Goal: Check status: Check status

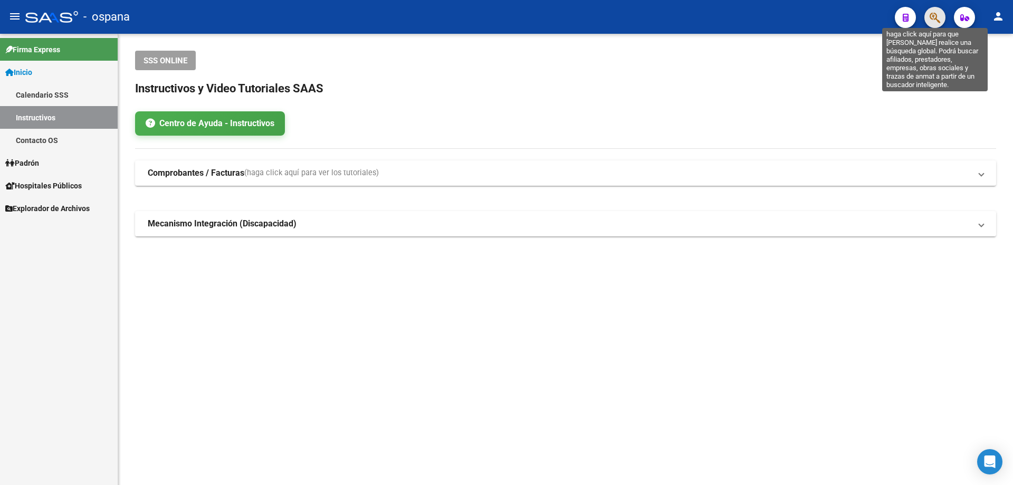
click at [940, 20] on icon "button" at bounding box center [934, 18] width 11 height 12
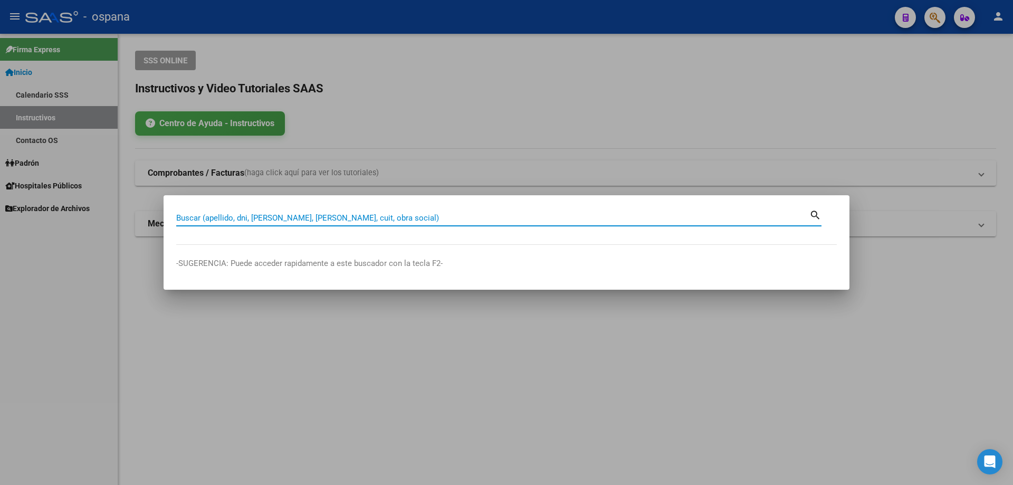
click at [216, 216] on input "Buscar (apellido, dni, [PERSON_NAME], [PERSON_NAME], cuit, obra social)" at bounding box center [492, 217] width 633 height 9
drag, startPoint x: 215, startPoint y: 217, endPoint x: 173, endPoint y: 214, distance: 42.3
click at [173, 214] on mat-dialog-content "13260628 Buscar (apellido, dni, cuil, [PERSON_NAME], cuit, obra social) search" at bounding box center [507, 226] width 686 height 37
type input "13260628"
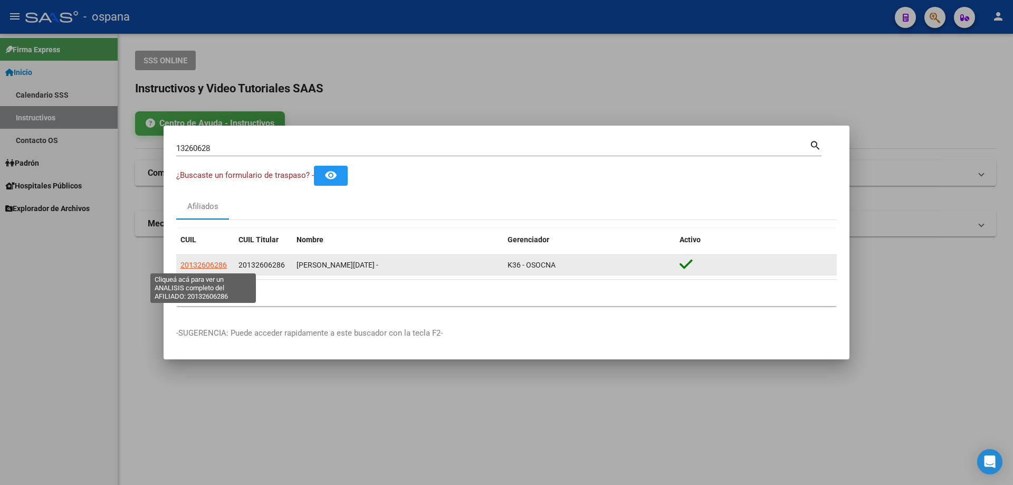
click at [199, 264] on span "20132606286" at bounding box center [203, 265] width 46 height 8
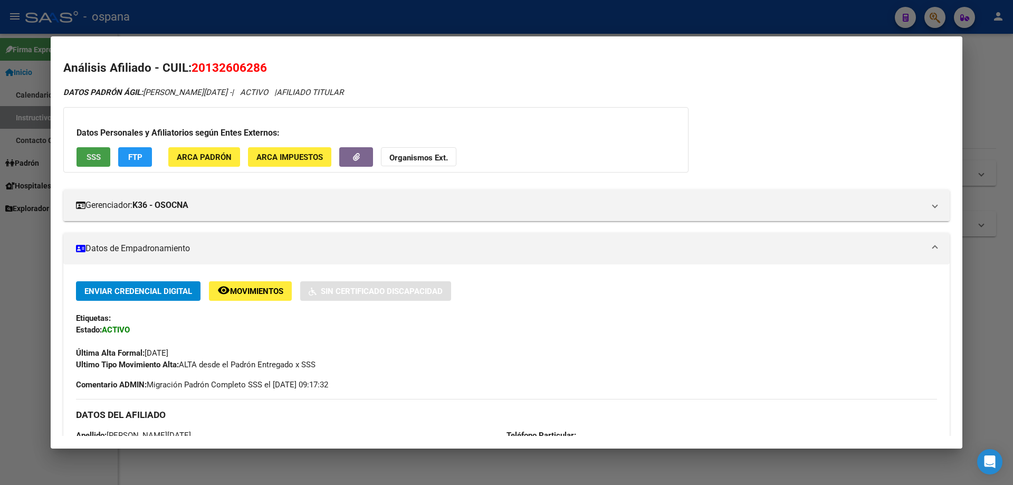
click at [87, 152] on span "SSS" at bounding box center [94, 156] width 14 height 9
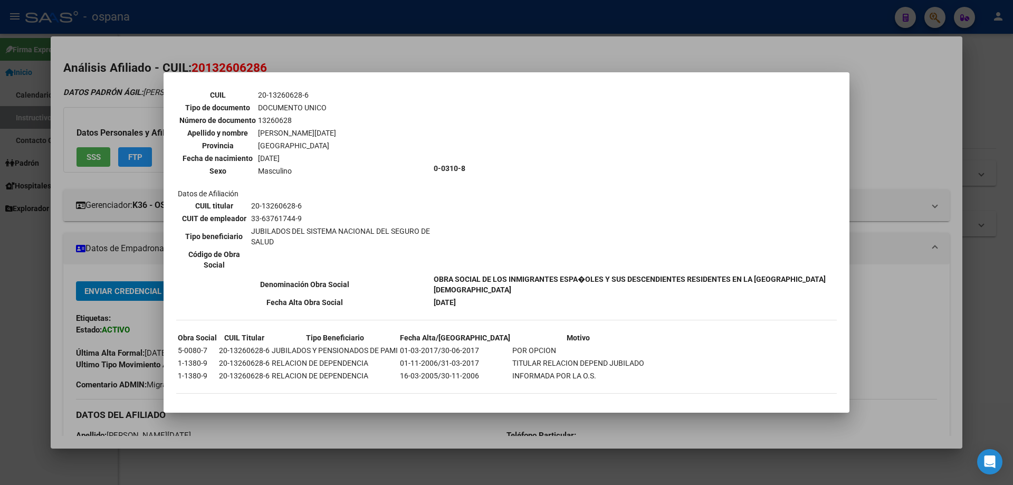
scroll to position [79, 0]
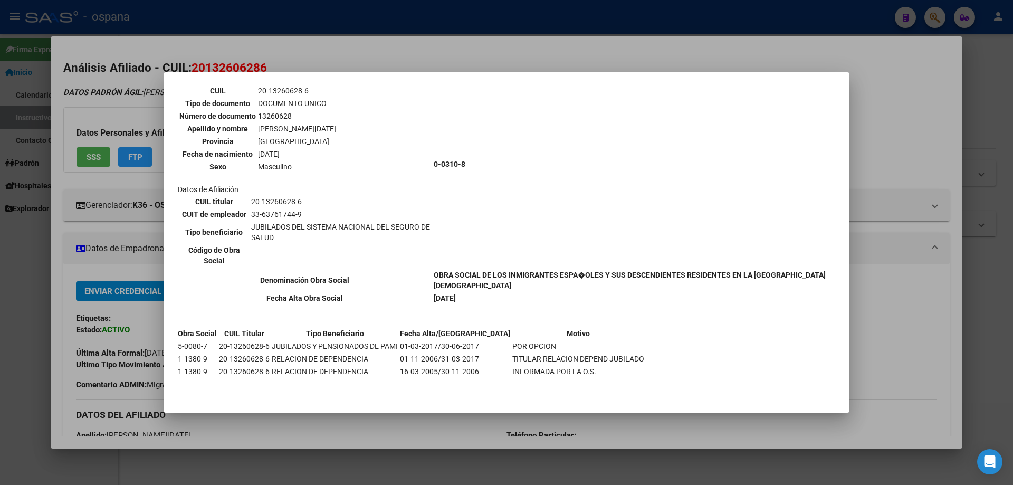
drag, startPoint x: 278, startPoint y: 386, endPoint x: 407, endPoint y: 398, distance: 129.9
click at [407, 398] on div "--ACTIVO en Obra Social según consulta SSS-- DATOS DE AFILIACION VIGENTE Datos …" at bounding box center [506, 207] width 660 height 384
click at [503, 303] on td "[DATE]" at bounding box center [634, 298] width 402 height 12
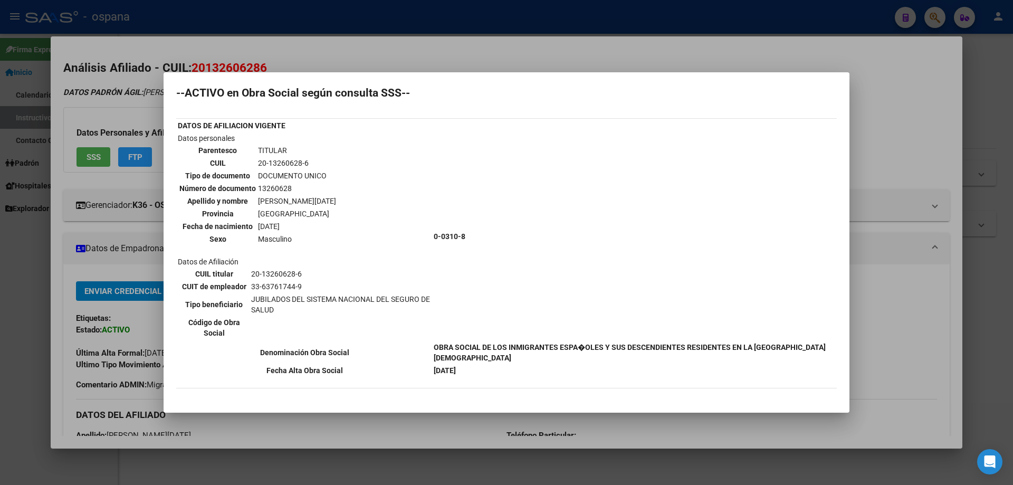
scroll to position [0, 0]
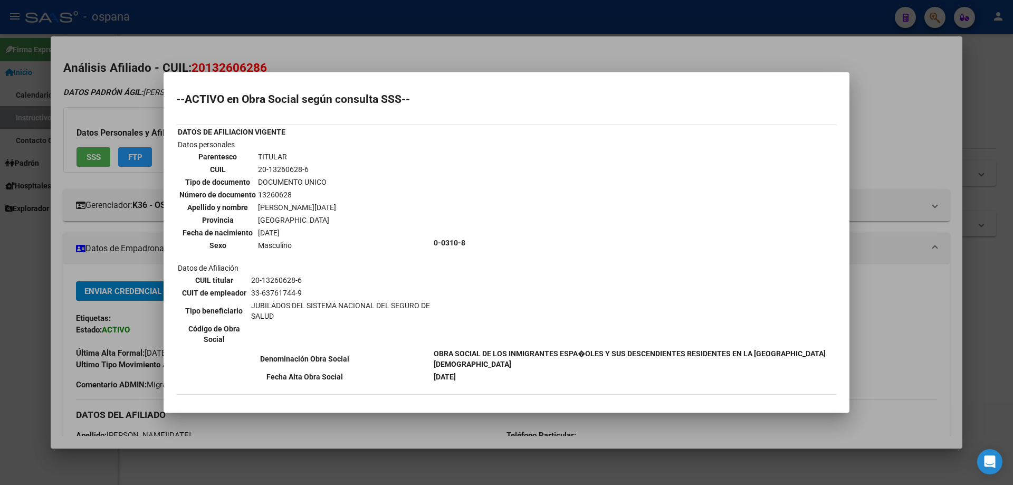
click at [140, 241] on div at bounding box center [506, 242] width 1013 height 485
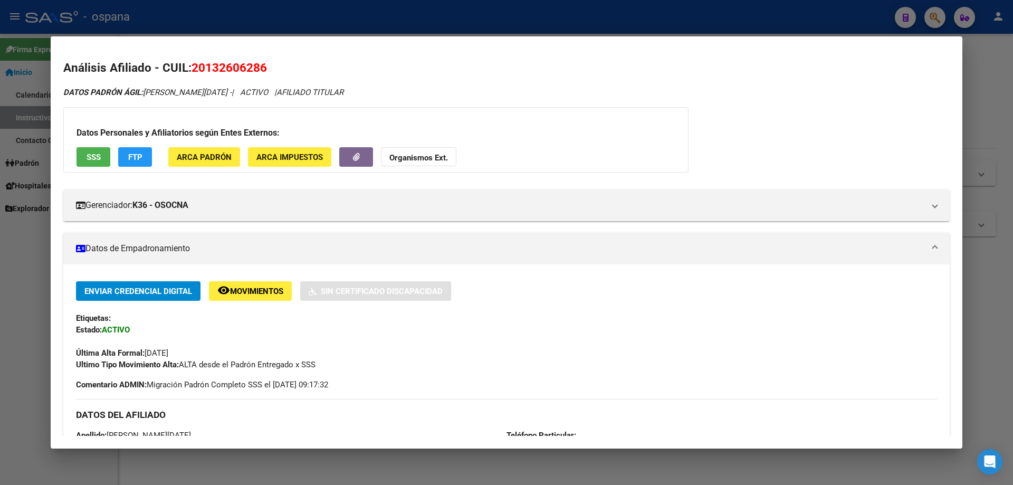
click at [995, 117] on div at bounding box center [506, 242] width 1013 height 485
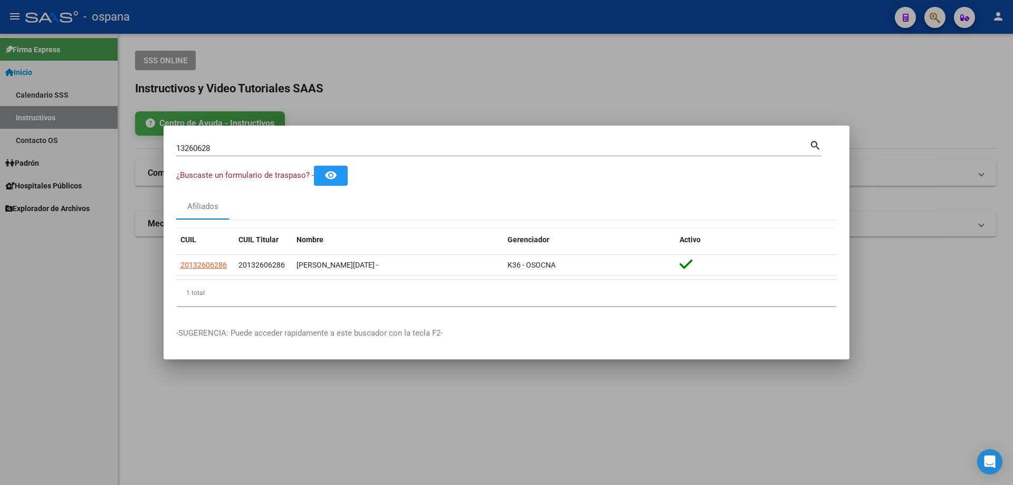
click at [968, 27] on div at bounding box center [506, 242] width 1013 height 485
